Goal: Transaction & Acquisition: Purchase product/service

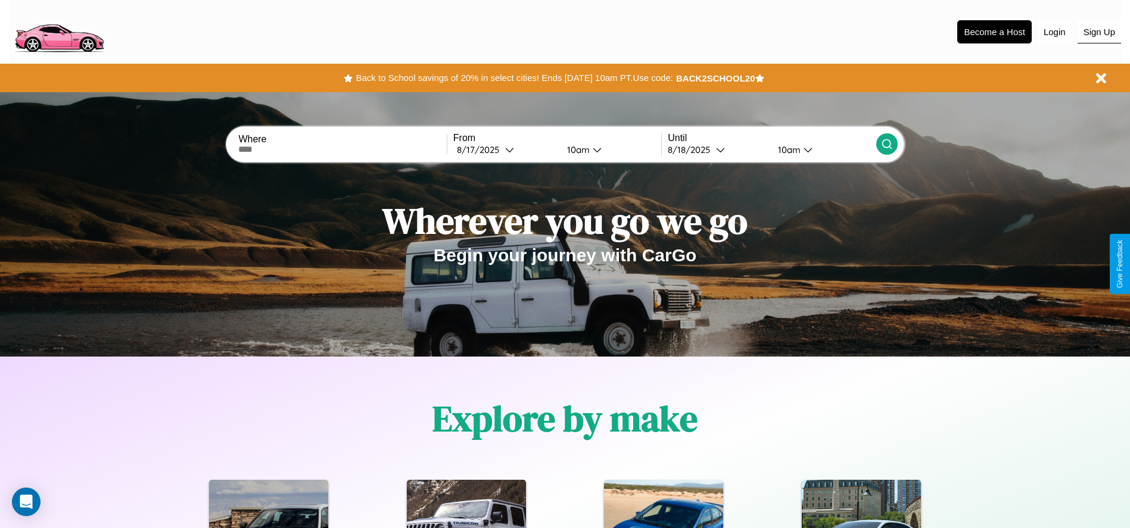
click at [1099, 32] on button "Sign Up" at bounding box center [1099, 32] width 43 height 23
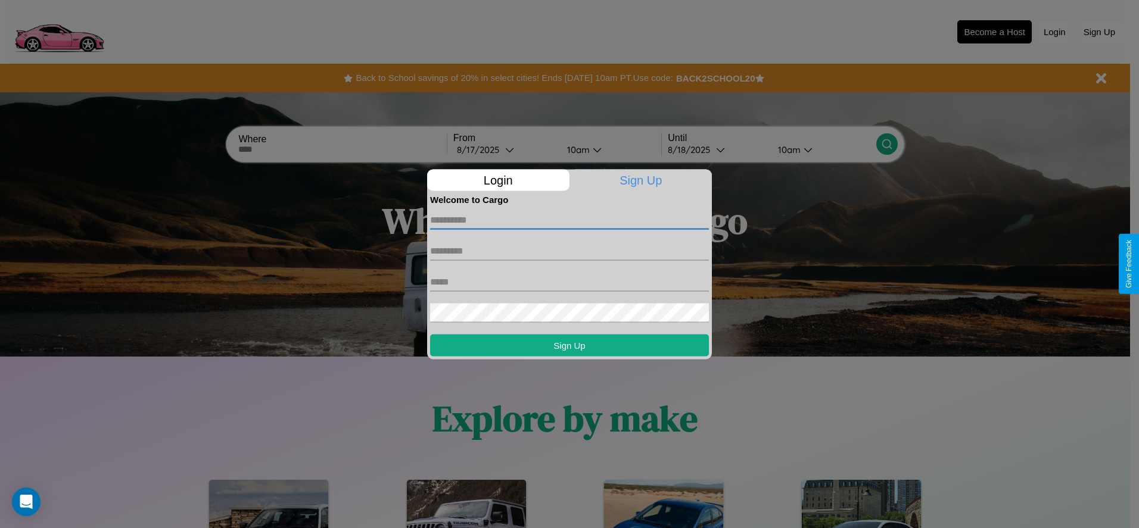
click at [570, 220] on input "text" at bounding box center [569, 219] width 279 height 19
type input "*******"
click at [570, 251] on input "text" at bounding box center [569, 250] width 279 height 19
type input "*****"
click at [570, 282] on input "text" at bounding box center [569, 281] width 279 height 19
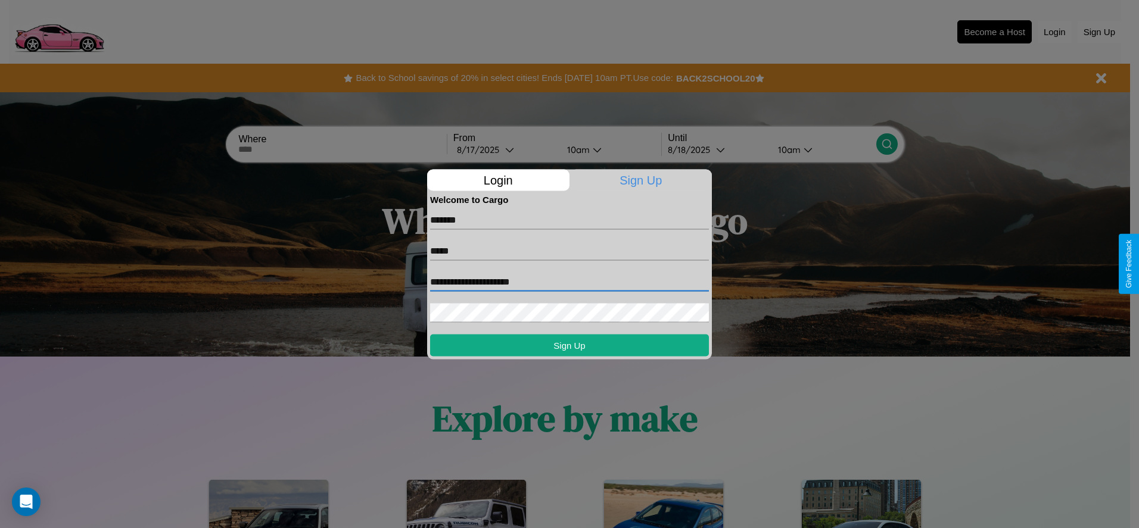
type input "**********"
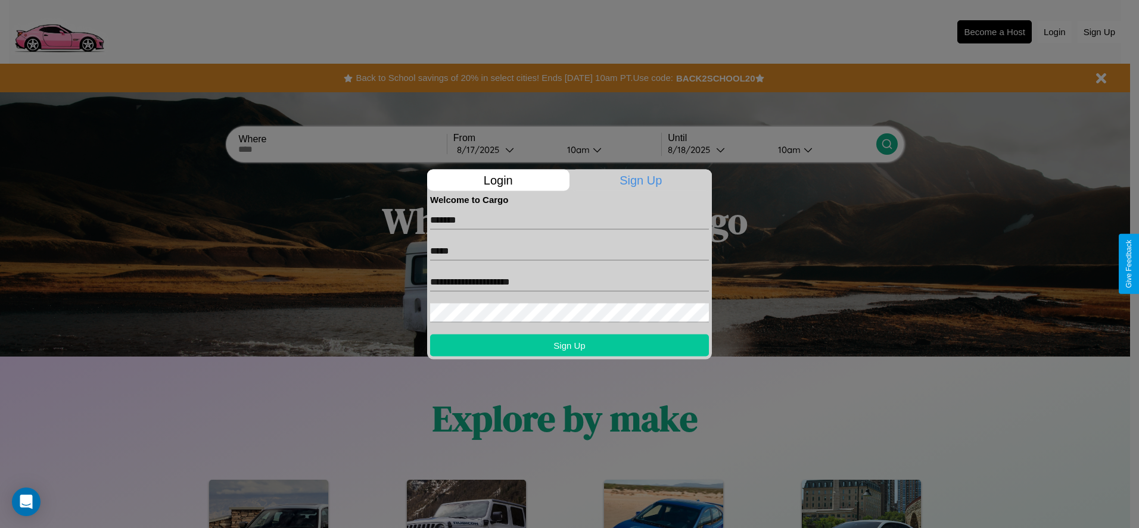
click at [570, 345] on button "Sign Up" at bounding box center [569, 345] width 279 height 22
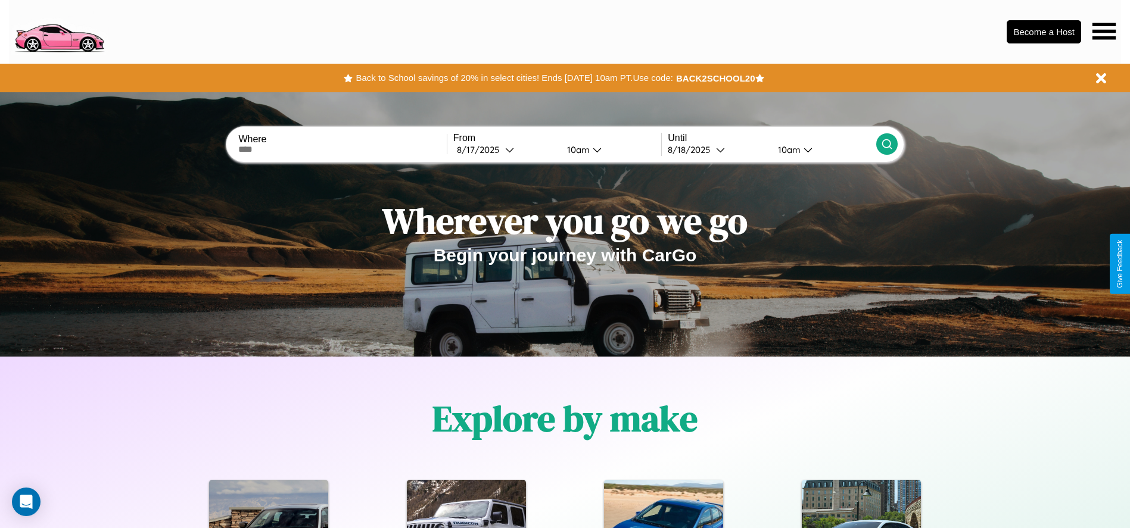
click at [343, 150] on input "text" at bounding box center [342, 150] width 208 height 10
type input "**********"
click at [505, 150] on icon at bounding box center [509, 149] width 9 height 9
select select "*"
select select "****"
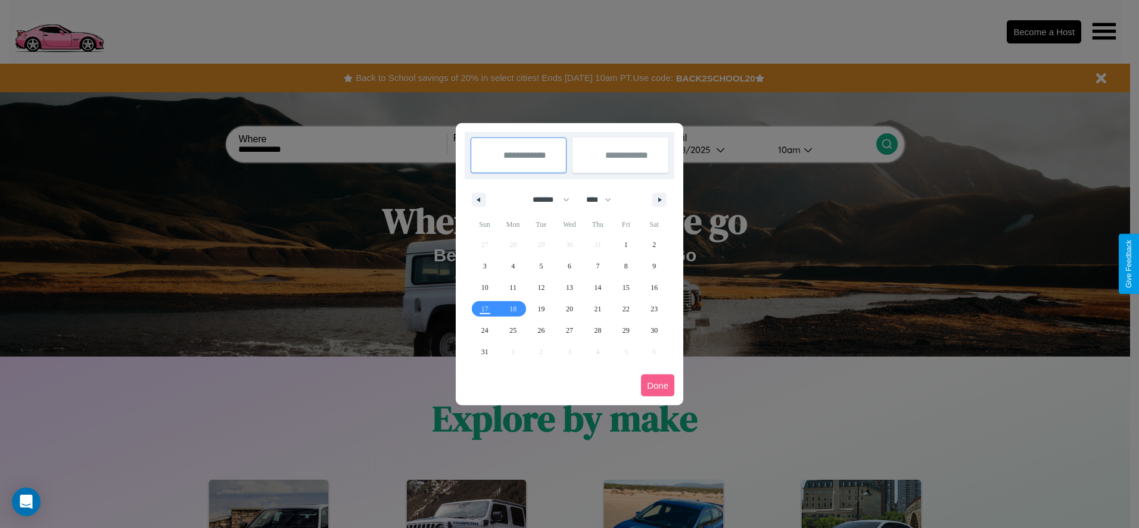
drag, startPoint x: 546, startPoint y: 200, endPoint x: 570, endPoint y: 239, distance: 46.0
click at [546, 200] on select "******* ******** ***** ***** *** **** **** ****** ********* ******* ******** **…" at bounding box center [549, 200] width 51 height 20
select select "*"
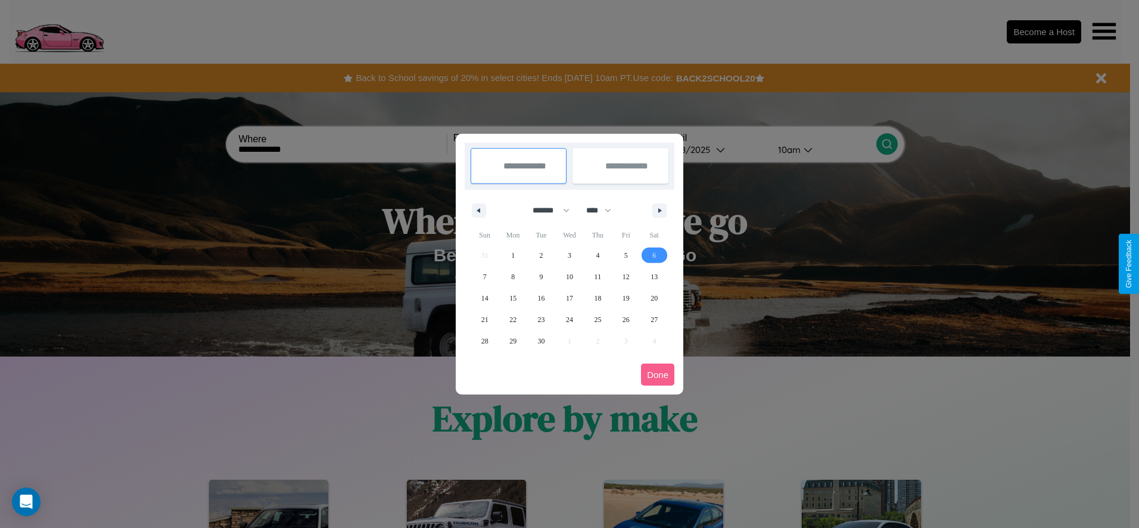
click at [654, 255] on span "6" at bounding box center [654, 255] width 4 height 21
type input "**********"
click at [569, 276] on span "10" at bounding box center [569, 276] width 7 height 21
type input "**********"
click at [658, 375] on button "Done" at bounding box center [657, 375] width 33 height 22
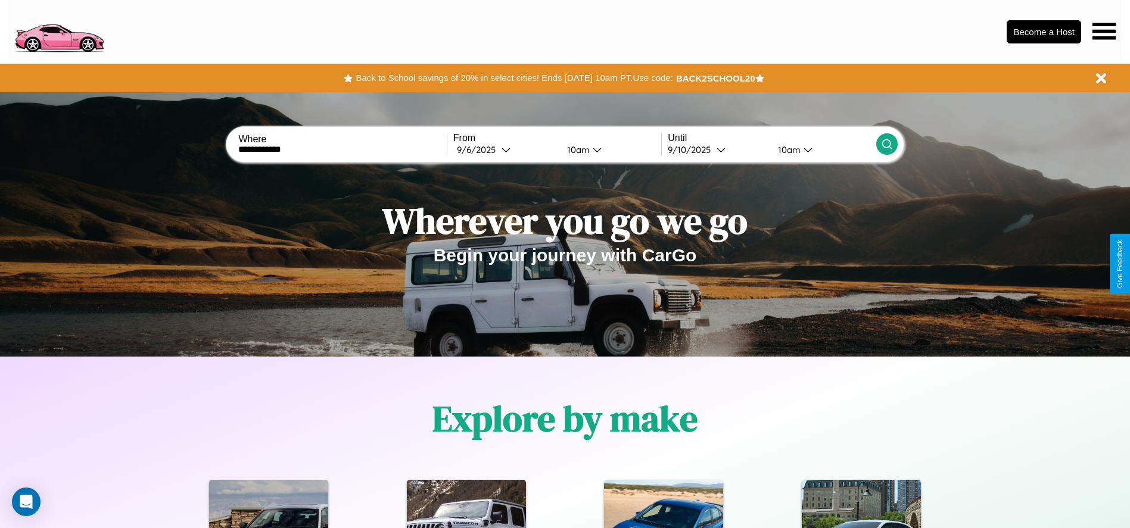
click at [886, 144] on icon at bounding box center [887, 144] width 12 height 12
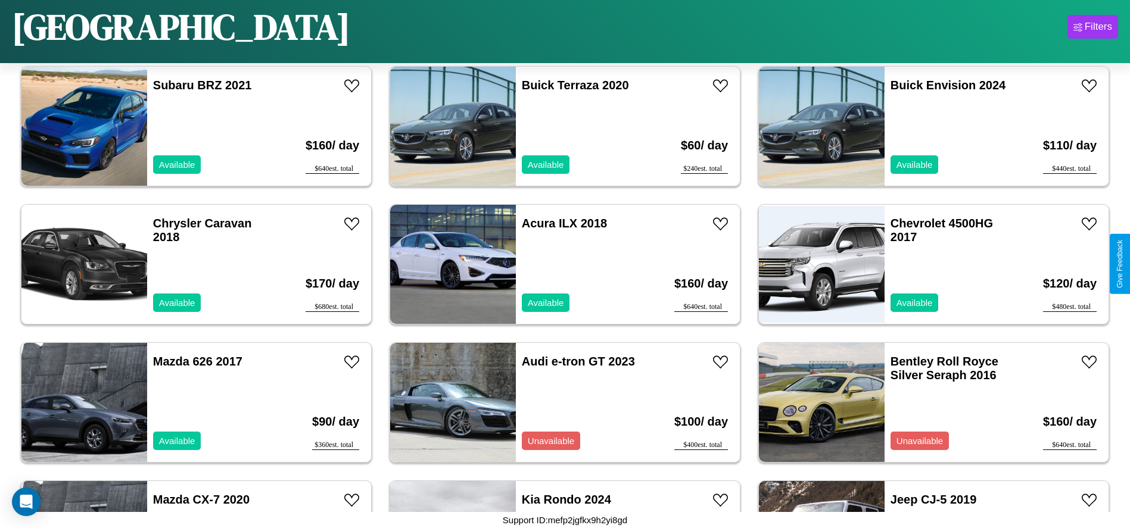
scroll to position [5108, 0]
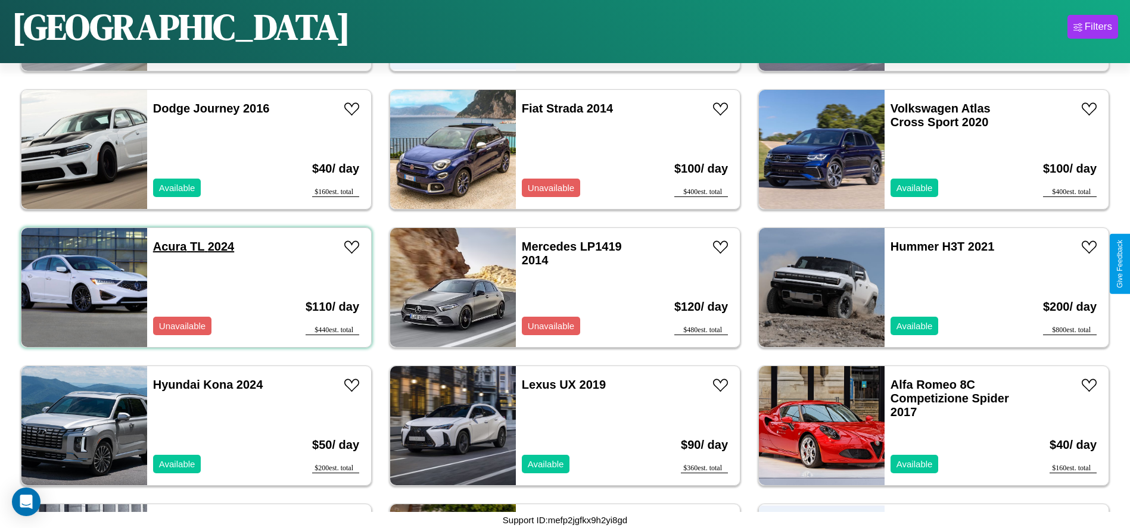
click at [169, 247] on link "Acura TL 2024" at bounding box center [193, 246] width 81 height 13
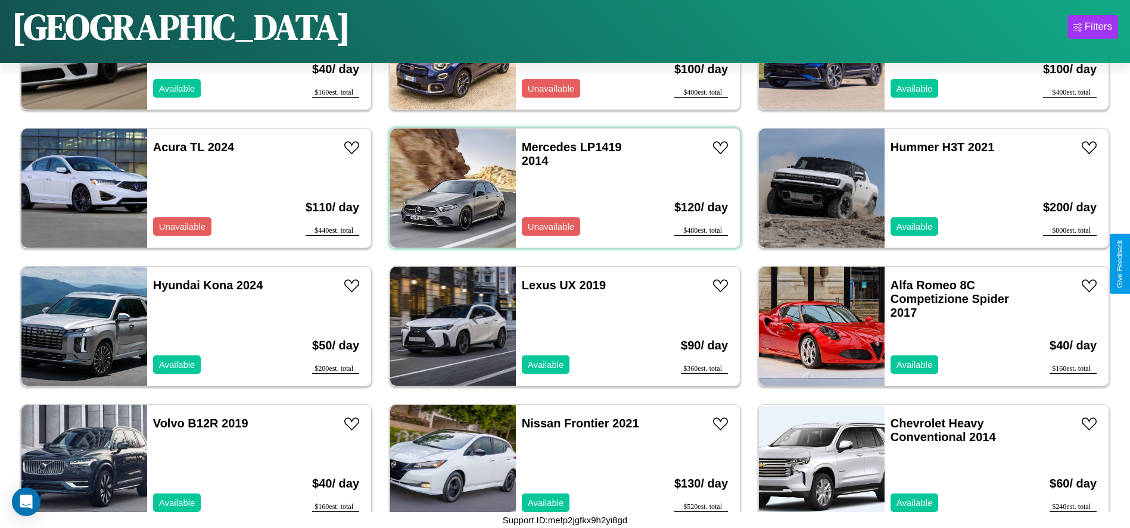
scroll to position [5938, 0]
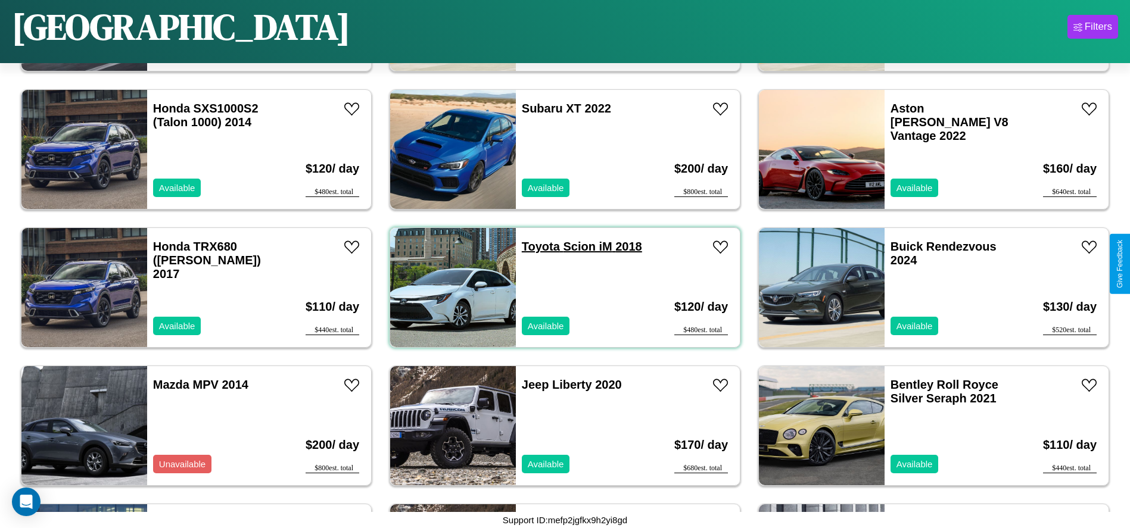
click at [536, 247] on link "Toyota Scion iM 2018" at bounding box center [582, 246] width 120 height 13
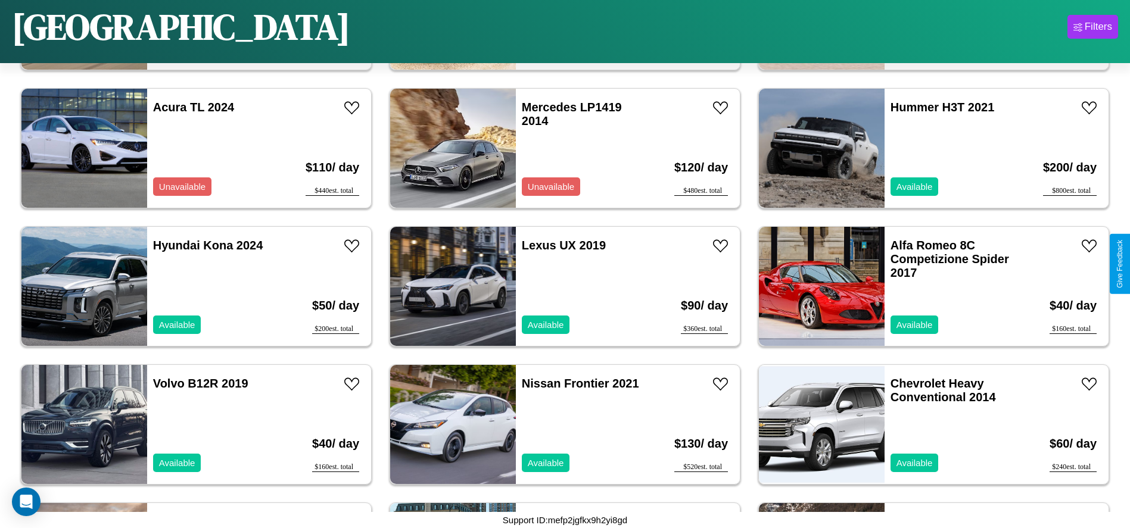
scroll to position [2482, 0]
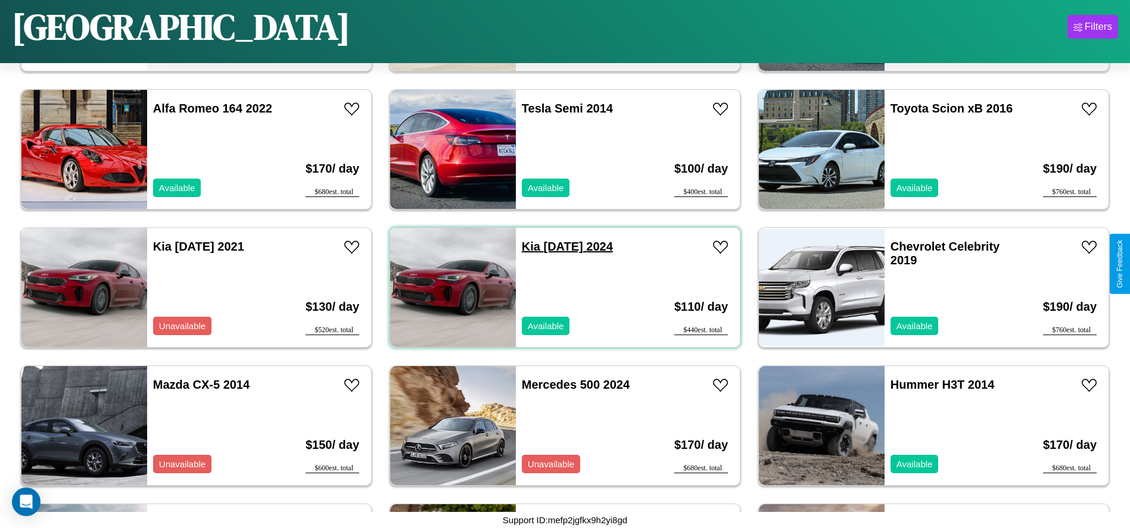
click at [527, 247] on link "Kia Carnival 2024" at bounding box center [567, 246] width 91 height 13
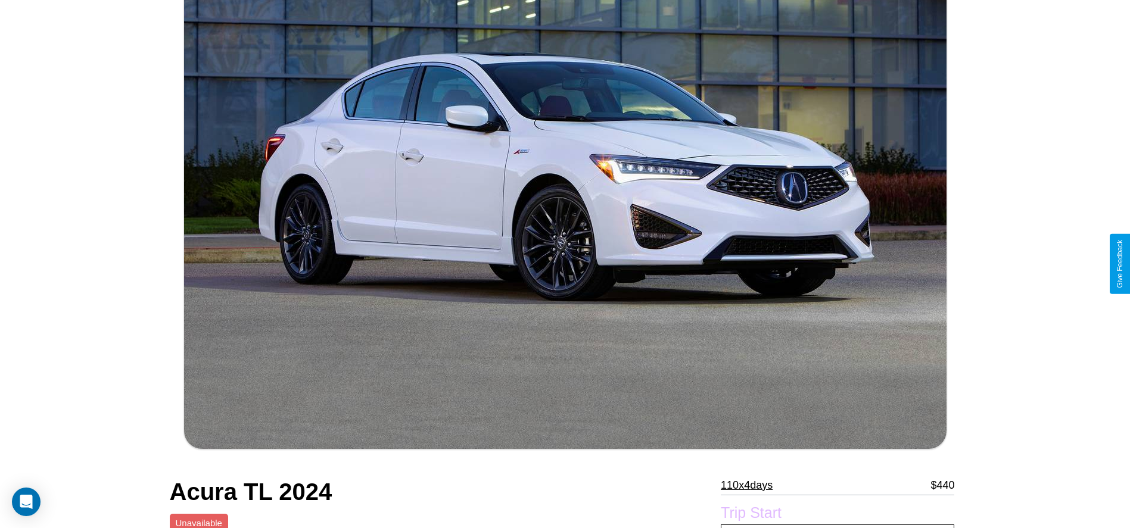
scroll to position [707, 0]
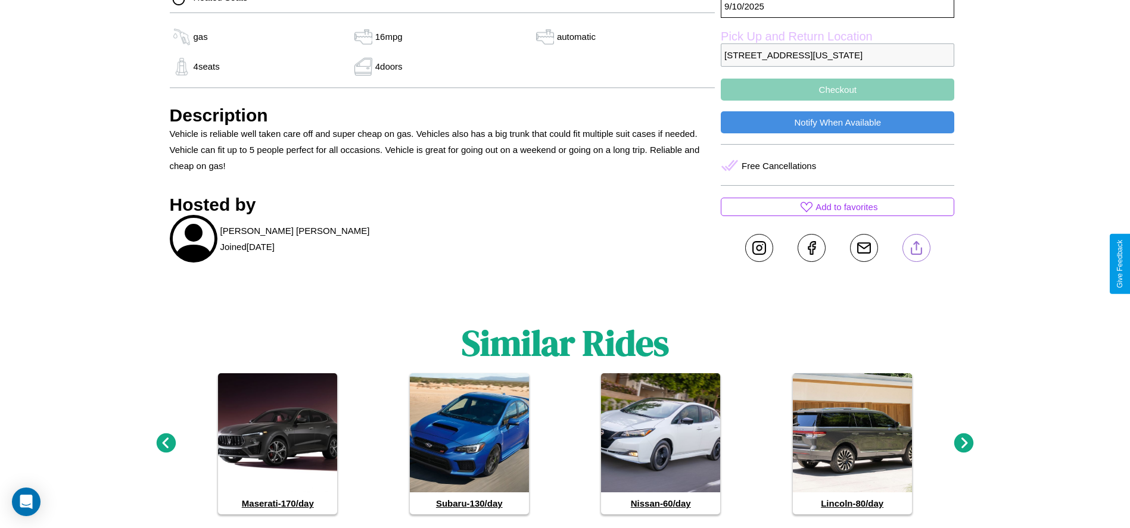
click at [916, 250] on line at bounding box center [916, 246] width 0 height 8
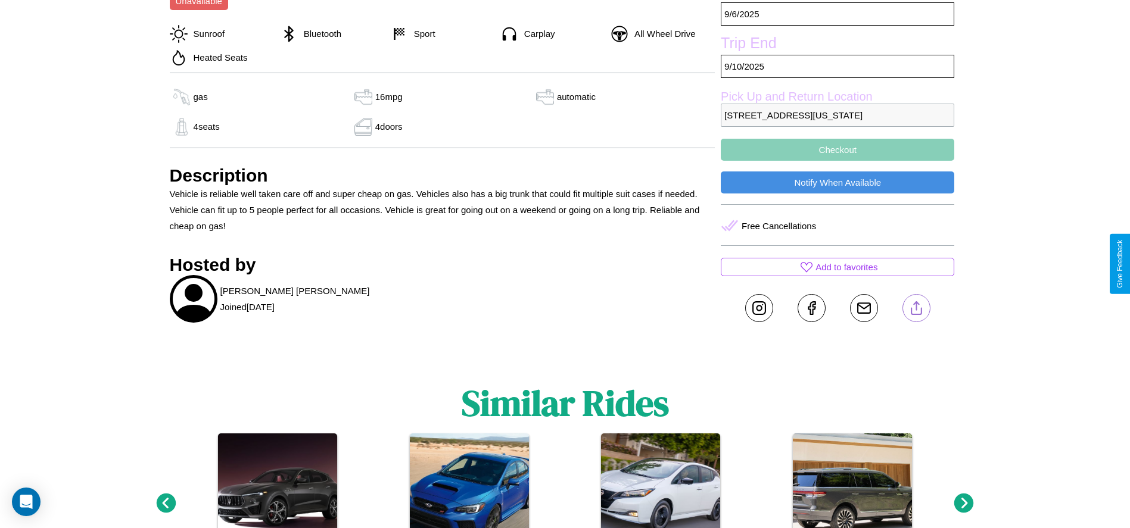
scroll to position [548, 0]
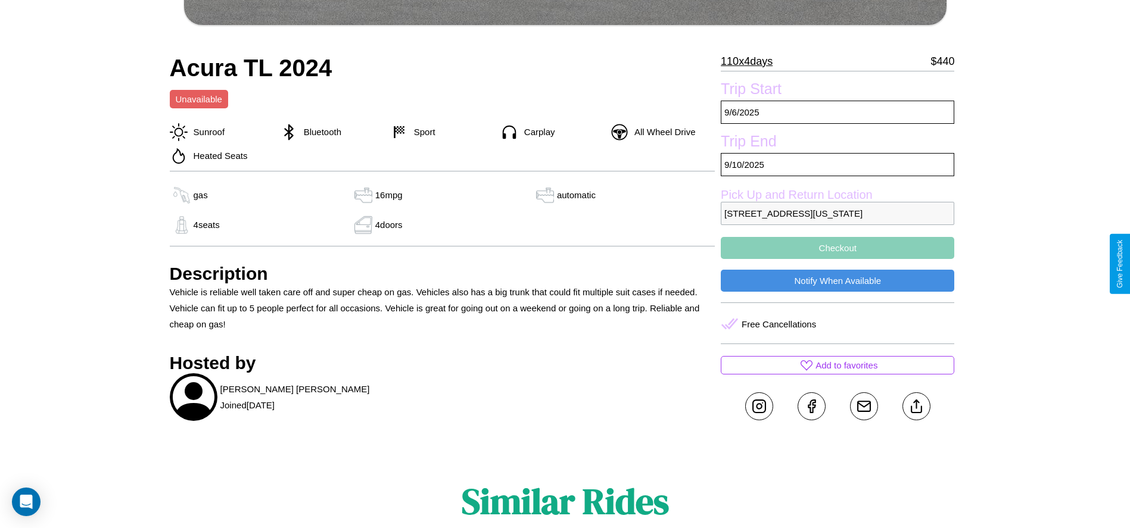
click at [838, 259] on button "Checkout" at bounding box center [838, 248] width 234 height 22
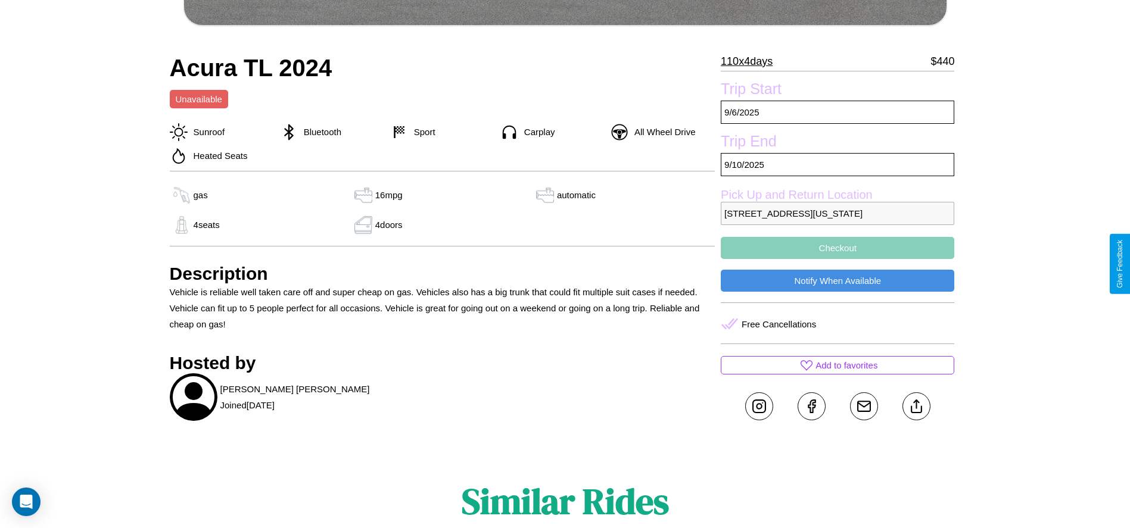
click at [838, 259] on button "Checkout" at bounding box center [838, 248] width 234 height 22
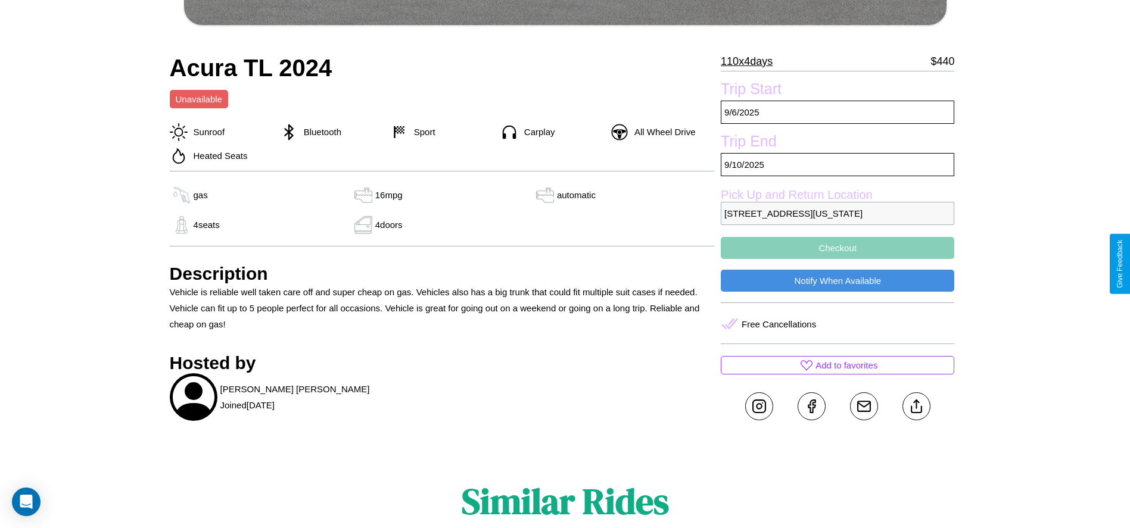
click at [838, 259] on button "Checkout" at bounding box center [838, 248] width 234 height 22
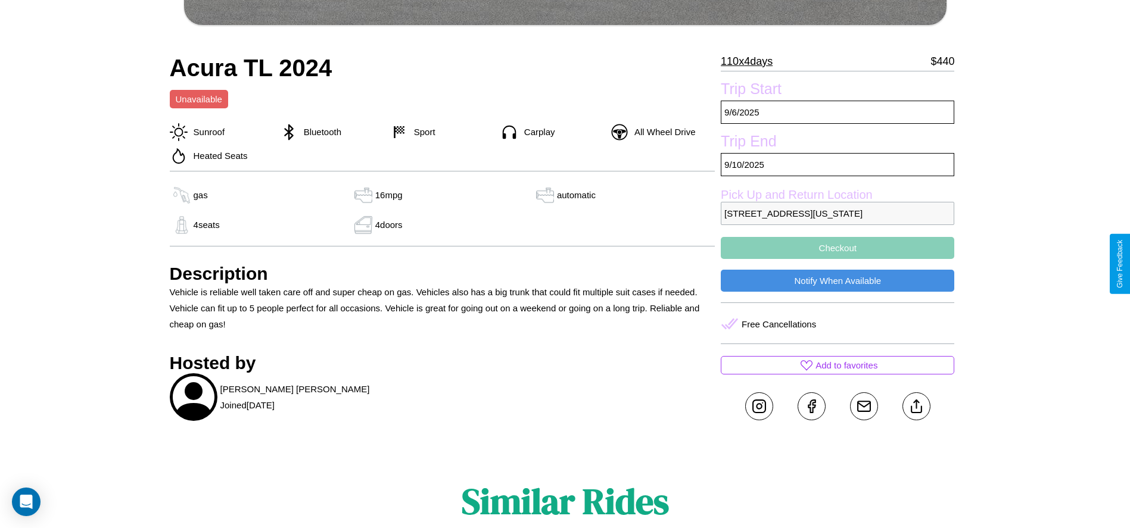
click at [838, 259] on button "Checkout" at bounding box center [838, 248] width 234 height 22
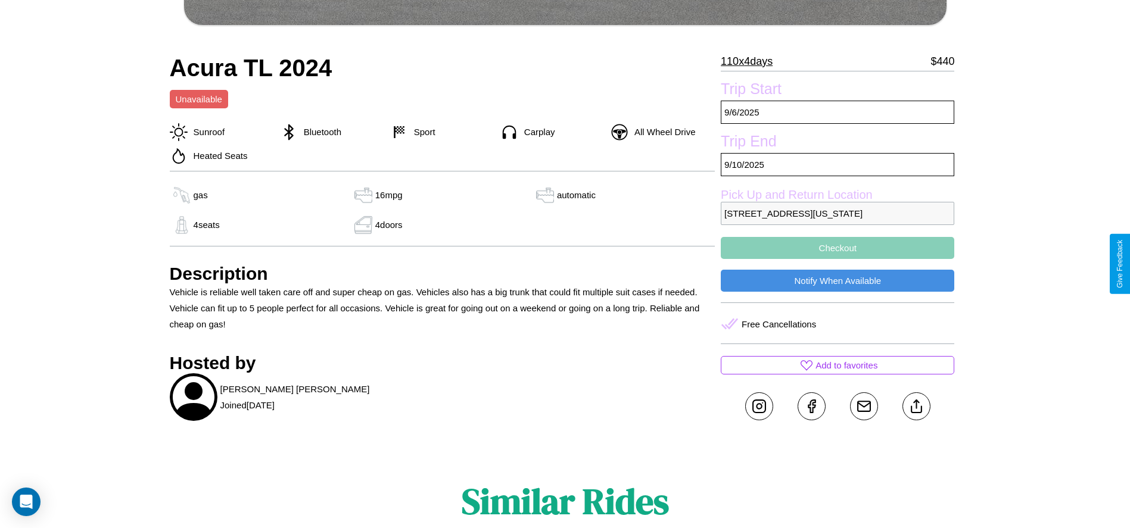
click at [838, 259] on button "Checkout" at bounding box center [838, 248] width 234 height 22
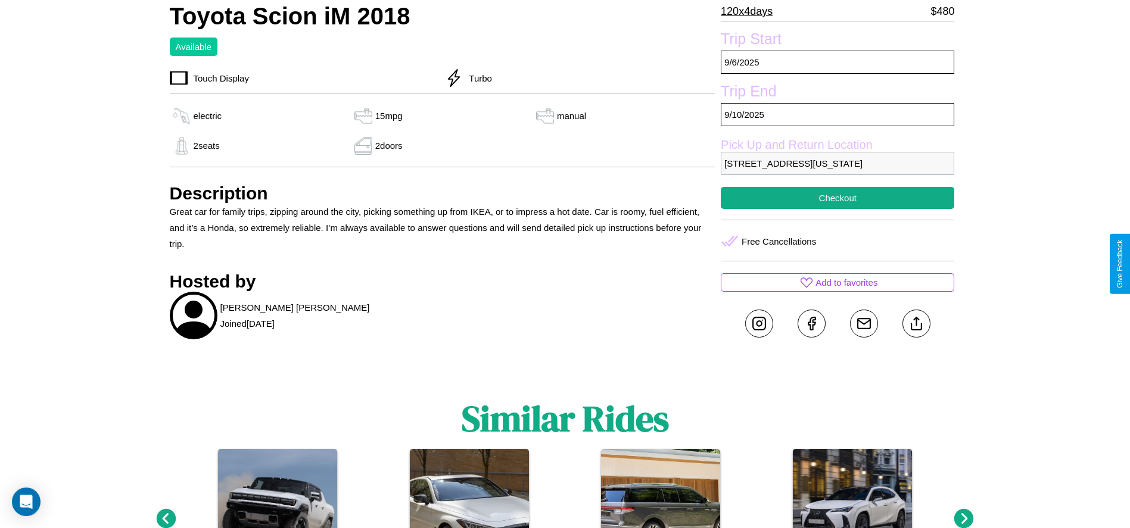
scroll to position [445, 0]
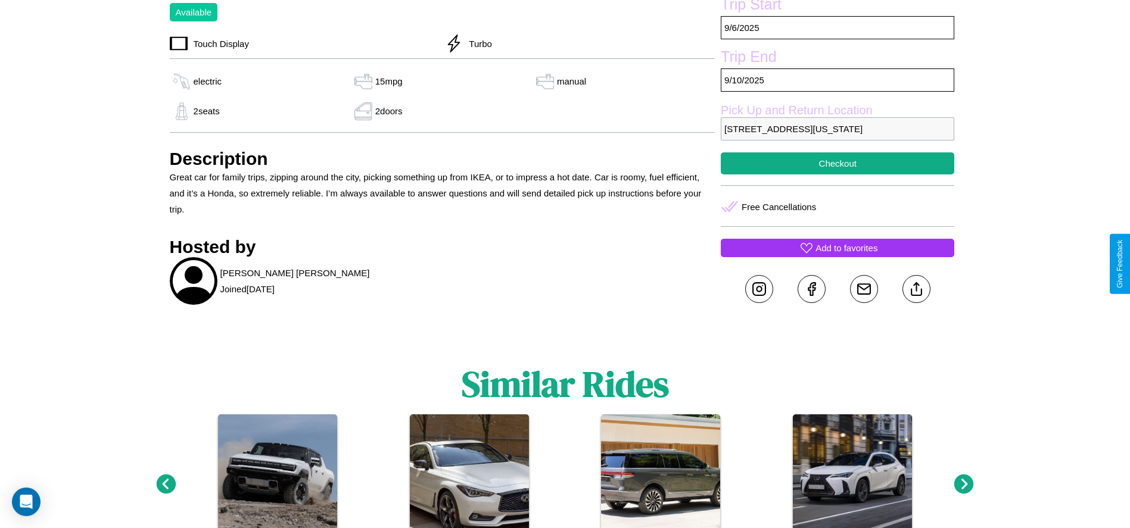
click at [838, 256] on p "Add to favorites" at bounding box center [847, 248] width 62 height 16
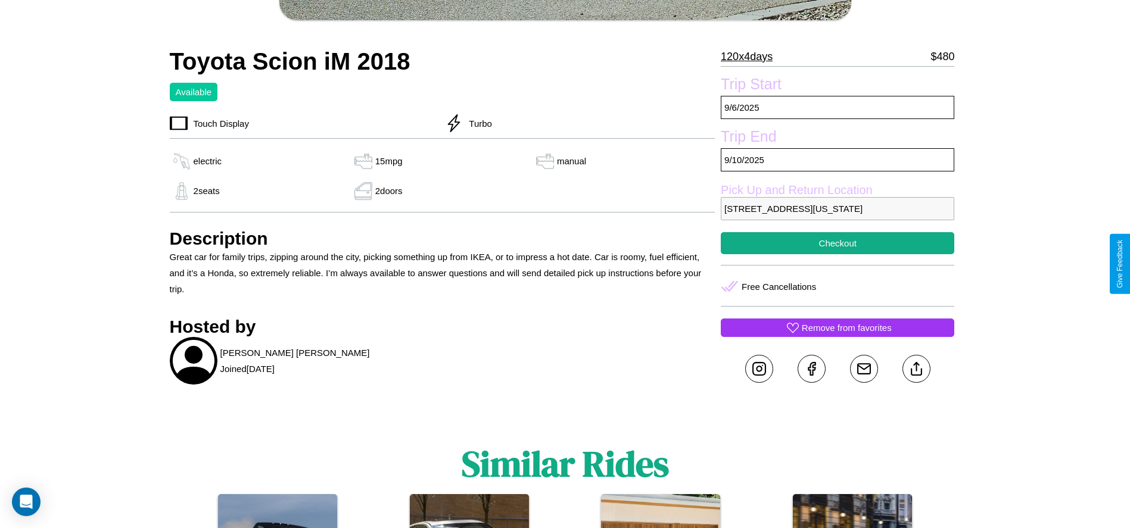
scroll to position [360, 0]
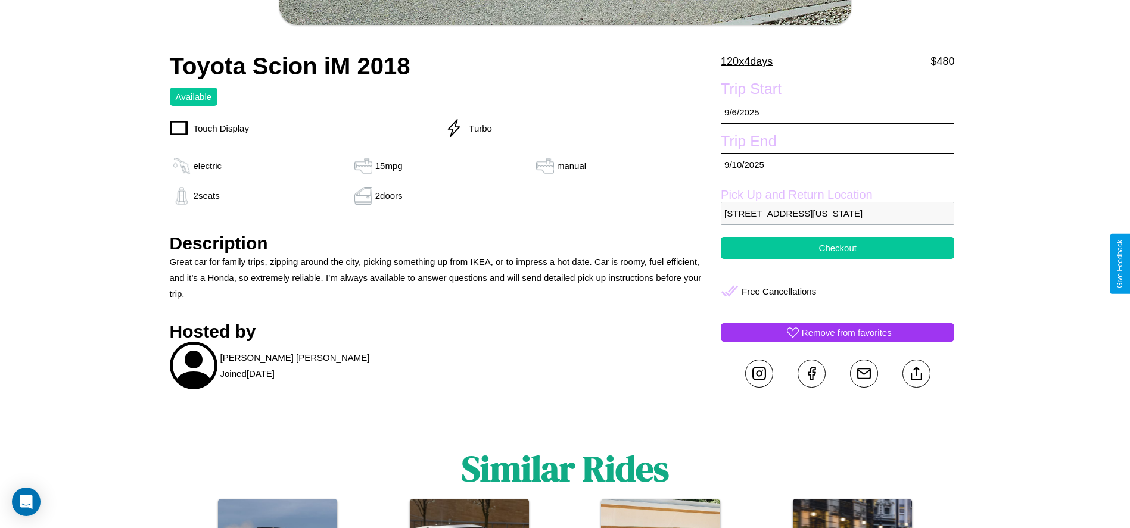
click at [838, 259] on button "Checkout" at bounding box center [838, 248] width 234 height 22
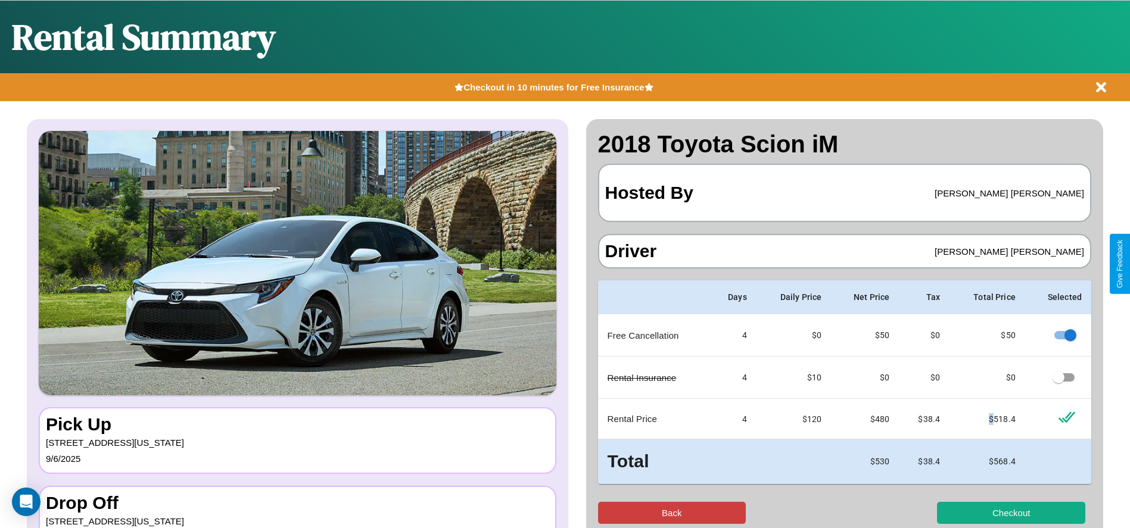
click at [671, 513] on button "Back" at bounding box center [672, 513] width 148 height 22
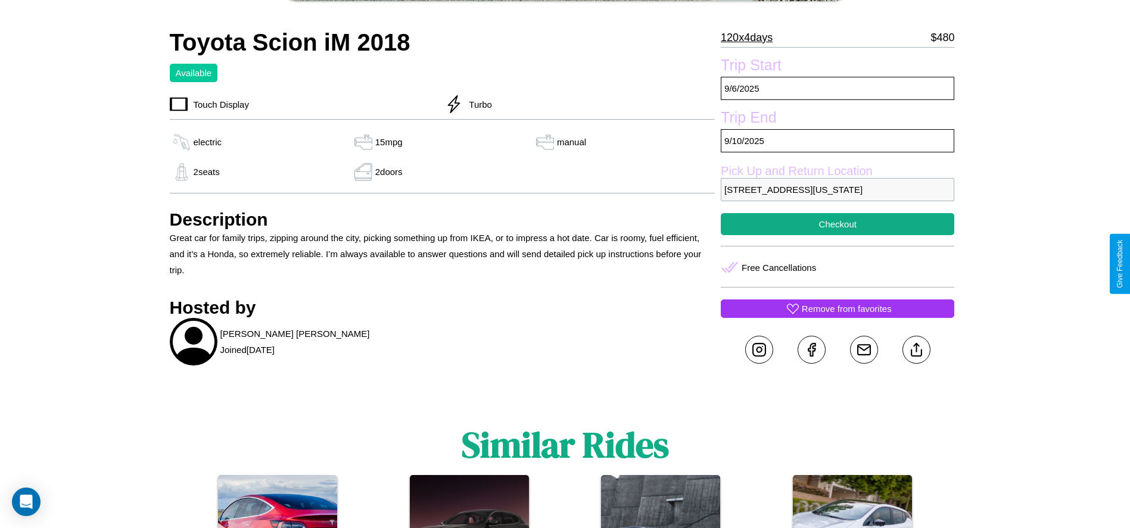
scroll to position [528, 0]
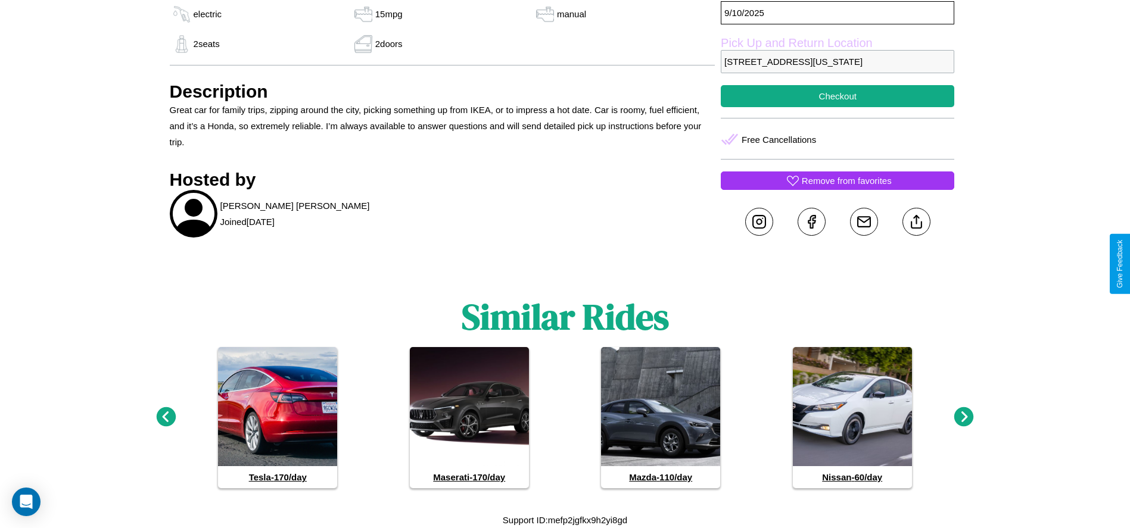
click at [964, 418] on icon at bounding box center [964, 417] width 20 height 20
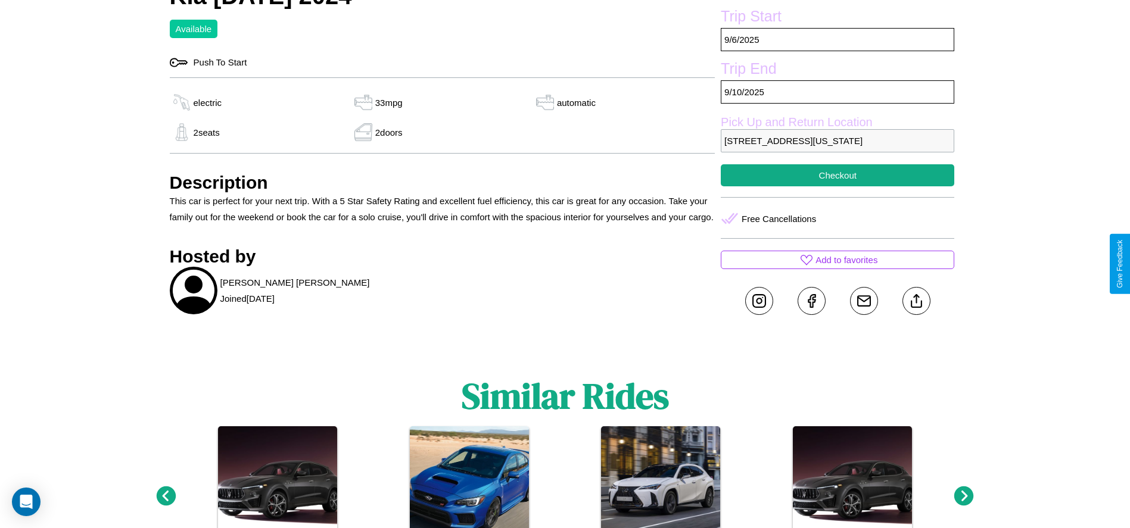
scroll to position [493, 0]
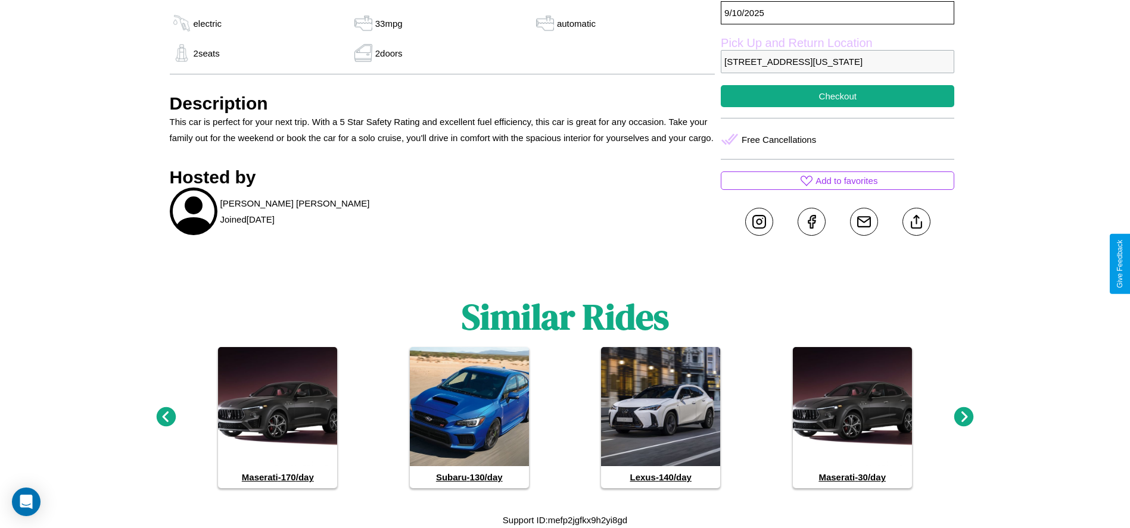
click at [964, 418] on icon at bounding box center [964, 417] width 20 height 20
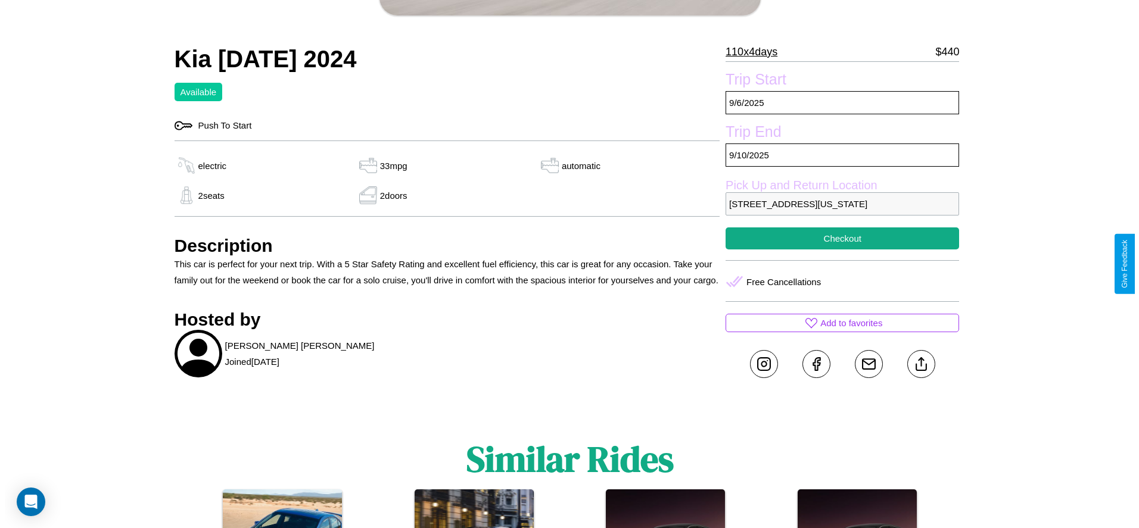
scroll to position [325, 0]
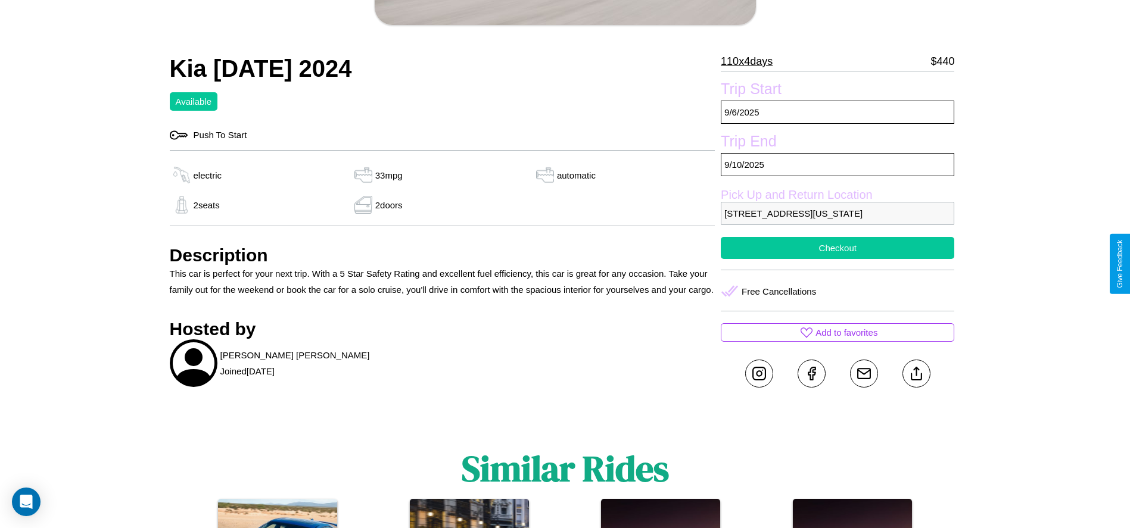
click at [838, 259] on button "Checkout" at bounding box center [838, 248] width 234 height 22
